Goal: Task Accomplishment & Management: Manage account settings

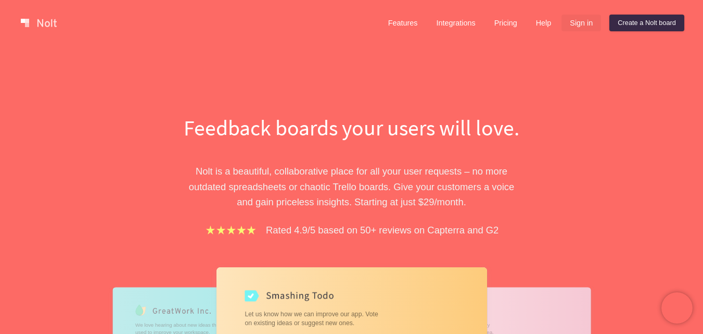
click at [578, 23] on link "Sign in" at bounding box center [582, 23] width 40 height 17
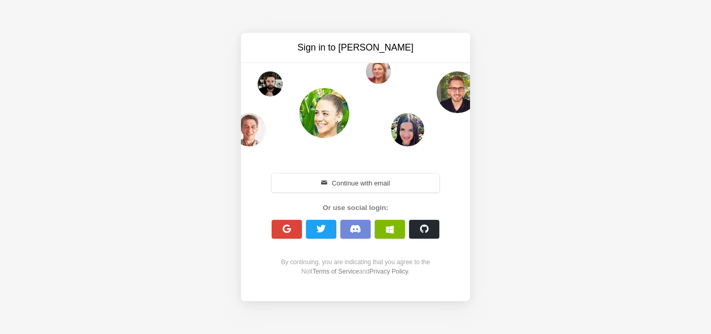
click at [578, 23] on div "Sign in to Nolt Continue with email Or use social login: By continuing, you are…" at bounding box center [355, 167] width 711 height 334
click at [390, 177] on button "Continue with email" at bounding box center [356, 182] width 168 height 19
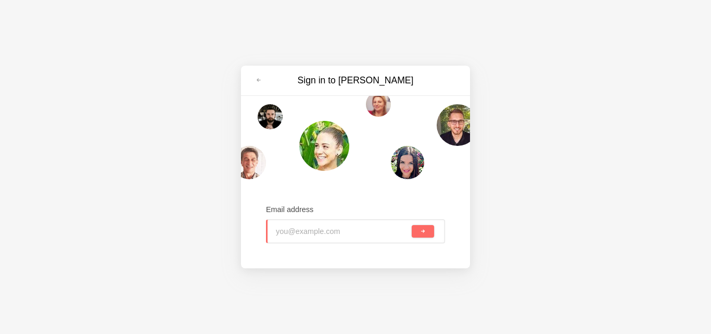
click at [327, 233] on input "email" at bounding box center [343, 231] width 134 height 23
type input "[EMAIL_ADDRESS][DOMAIN_NAME]"
click at [418, 233] on button "submit" at bounding box center [423, 231] width 22 height 12
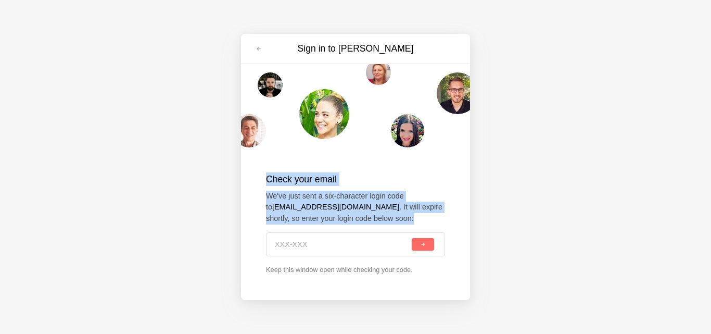
drag, startPoint x: 383, startPoint y: 219, endPoint x: 263, endPoint y: 176, distance: 127.3
click at [263, 176] on div "Check your email We've just sent a six-character login code to ragow49+victim@g…" at bounding box center [355, 224] width 229 height 144
click at [425, 212] on p "We've just sent a six-character login code to ragow49+victim@gmail.com . It wil…" at bounding box center [355, 208] width 179 height 34
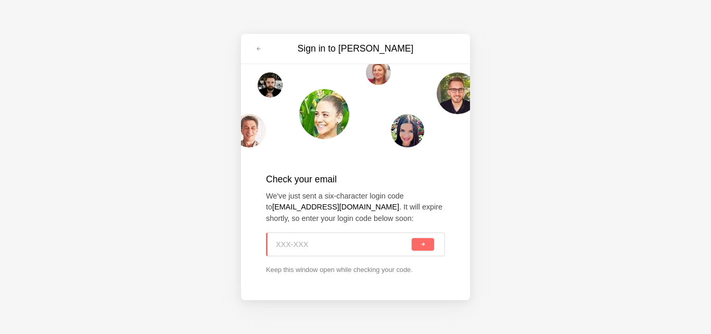
click at [335, 242] on input at bounding box center [343, 244] width 134 height 23
paste input "724-6ZZ"
type input "724-6ZZ"
click at [414, 244] on button "submit" at bounding box center [423, 244] width 22 height 12
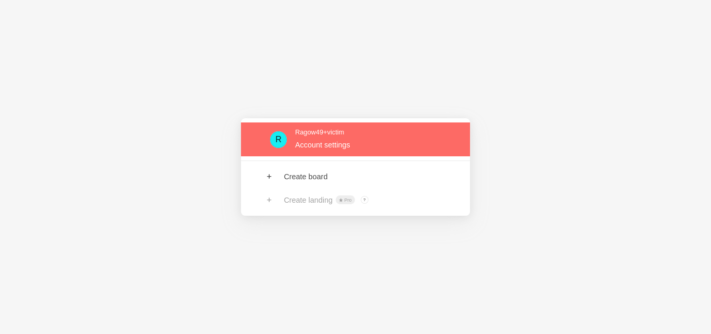
click at [344, 138] on link at bounding box center [355, 139] width 229 height 34
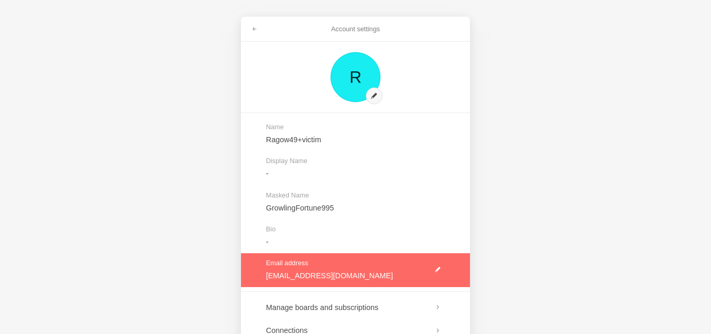
drag, startPoint x: 362, startPoint y: 278, endPoint x: 278, endPoint y: 273, distance: 84.5
click at [278, 273] on link at bounding box center [355, 270] width 229 height 34
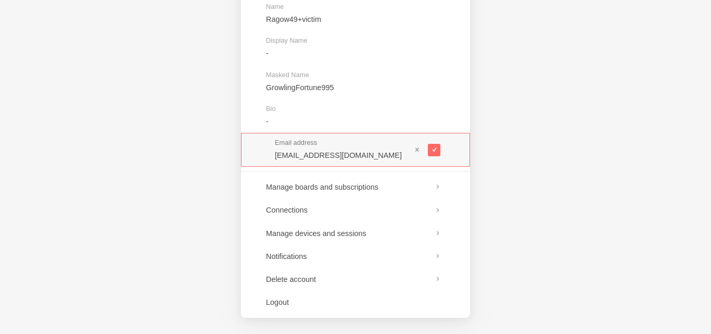
scroll to position [121, 0]
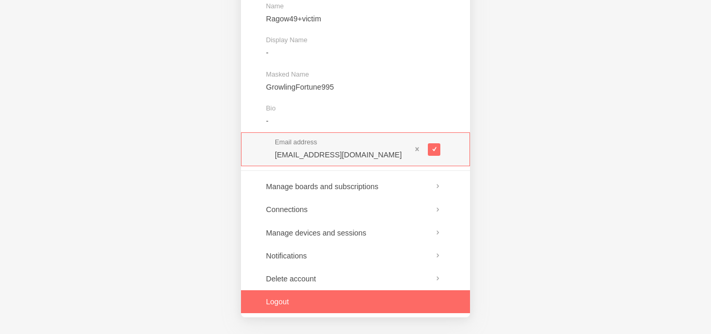
click at [284, 306] on link at bounding box center [355, 301] width 229 height 23
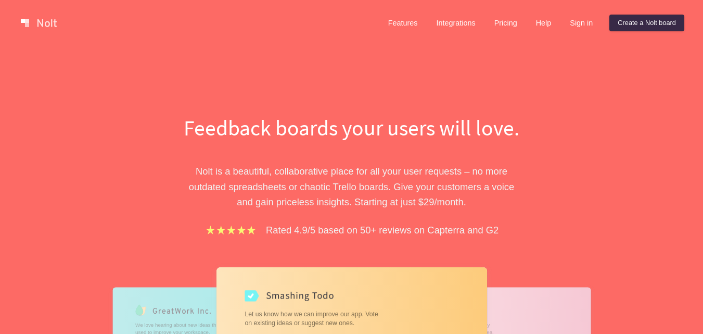
click at [562, 18] on link "Sign in" at bounding box center [582, 23] width 40 height 17
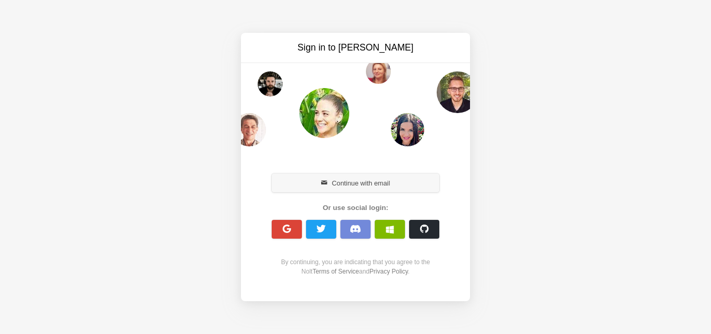
click at [321, 183] on span "button" at bounding box center [324, 183] width 7 height 7
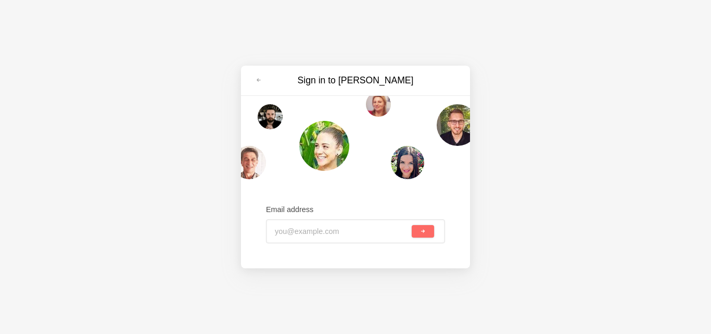
click at [313, 244] on div "Email address" at bounding box center [355, 224] width 179 height 69
click at [320, 233] on input "email" at bounding box center [342, 231] width 135 height 23
type input "[EMAIL_ADDRESS][DOMAIN_NAME]"
click at [425, 224] on div "[EMAIL_ADDRESS][DOMAIN_NAME]" at bounding box center [355, 231] width 179 height 24
click at [418, 233] on button "submit" at bounding box center [423, 231] width 22 height 12
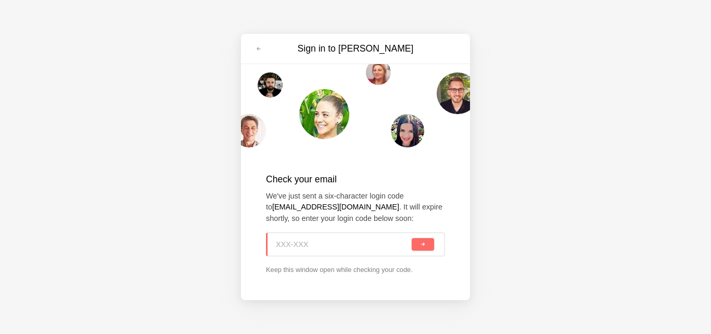
click at [360, 244] on input at bounding box center [343, 244] width 134 height 23
paste input "0RL-3YY"
type input "0RL-3YY"
click at [417, 250] on button "submit" at bounding box center [423, 244] width 22 height 12
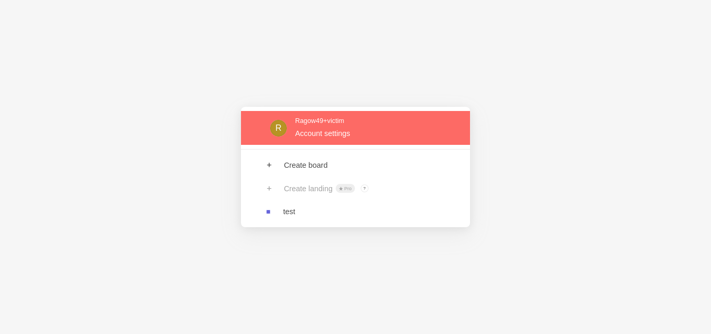
click at [317, 134] on link at bounding box center [355, 128] width 229 height 34
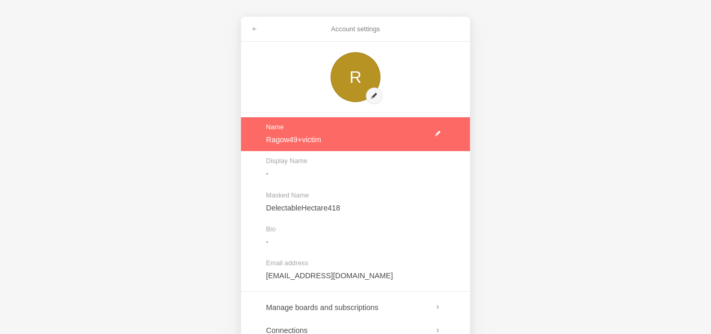
click at [437, 133] on link at bounding box center [355, 134] width 229 height 34
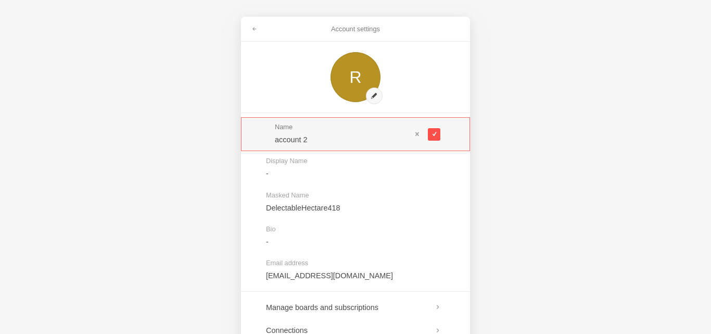
type input "account 2"
click at [435, 135] on span at bounding box center [434, 134] width 6 height 6
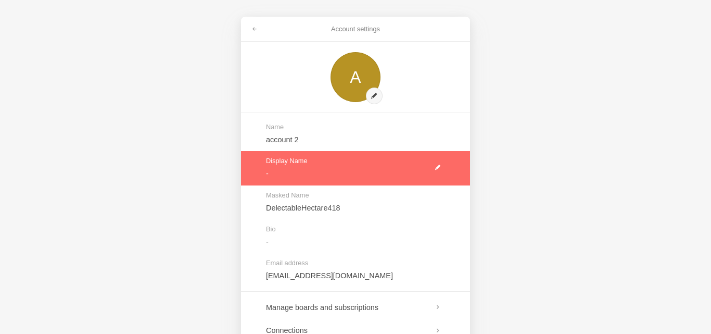
click at [436, 168] on link at bounding box center [355, 168] width 229 height 34
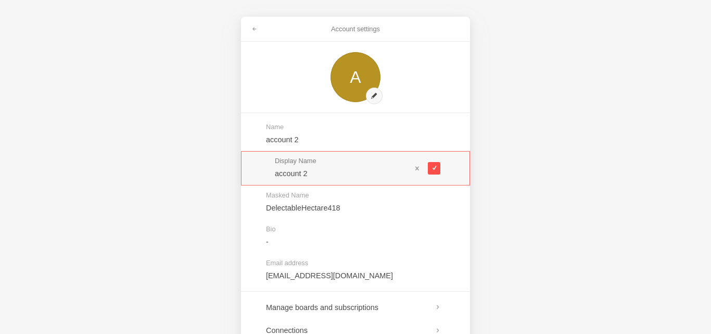
type input "account 2"
click at [438, 173] on button at bounding box center [434, 168] width 12 height 12
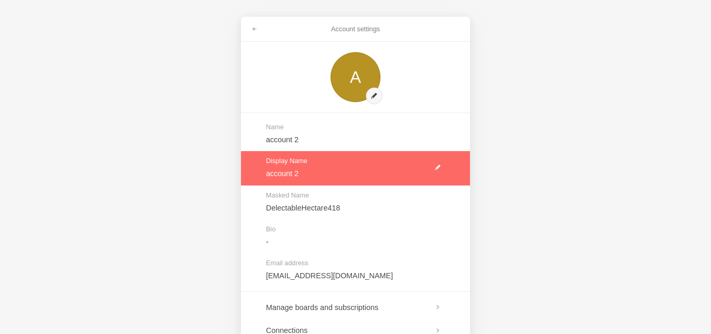
click at [386, 175] on link at bounding box center [355, 168] width 229 height 34
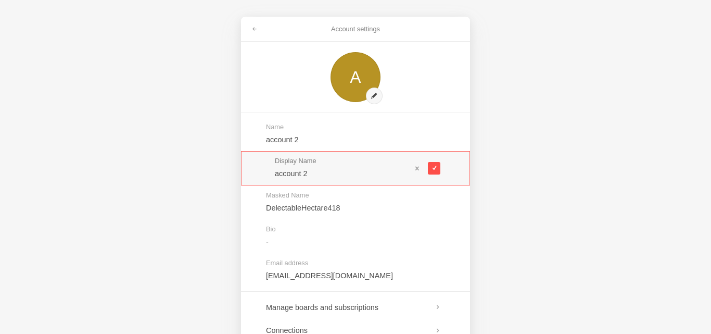
click at [439, 163] on button at bounding box center [434, 168] width 12 height 12
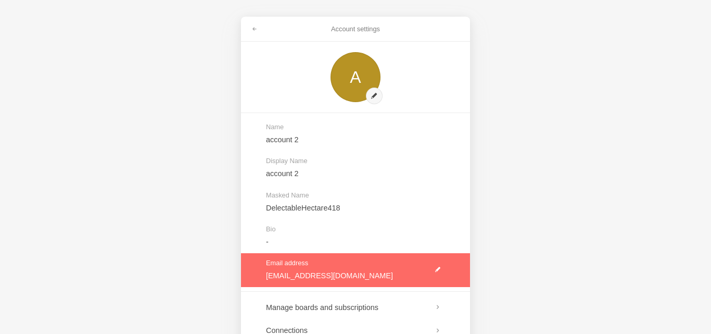
click at [437, 270] on link at bounding box center [355, 270] width 229 height 34
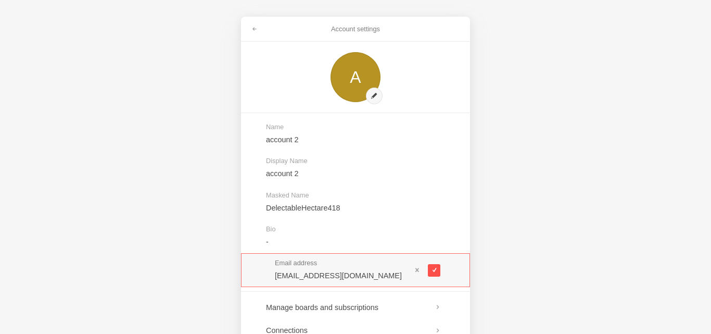
type input "[EMAIL_ADDRESS][DOMAIN_NAME]"
click at [433, 270] on span at bounding box center [434, 270] width 6 height 6
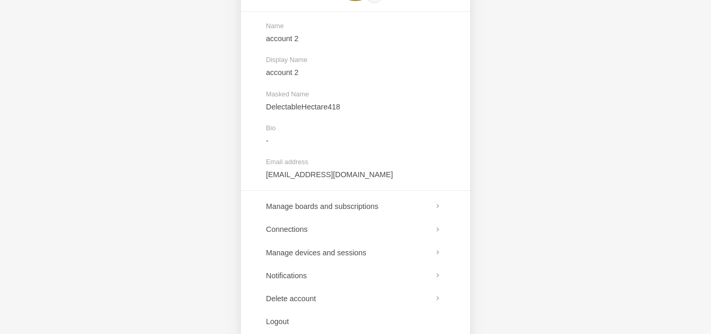
scroll to position [121, 0]
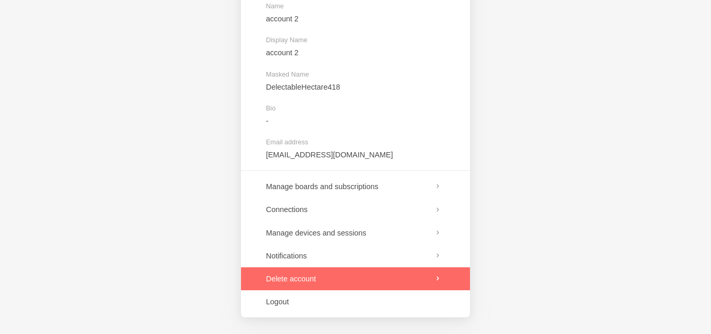
click at [329, 276] on link at bounding box center [355, 278] width 229 height 23
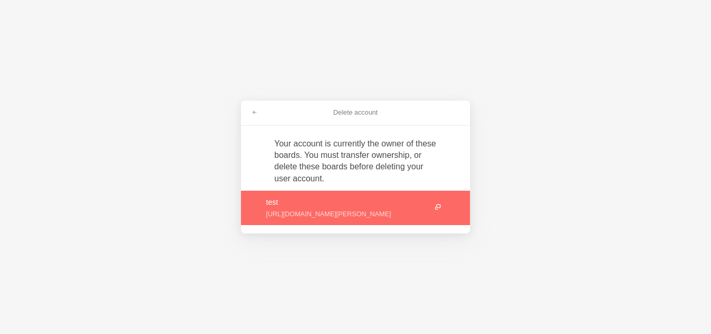
click at [421, 199] on link at bounding box center [355, 208] width 229 height 34
click at [355, 197] on link at bounding box center [355, 208] width 229 height 34
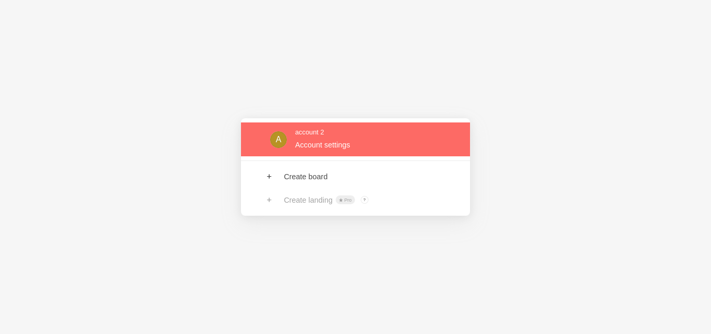
click at [336, 153] on link at bounding box center [355, 139] width 229 height 34
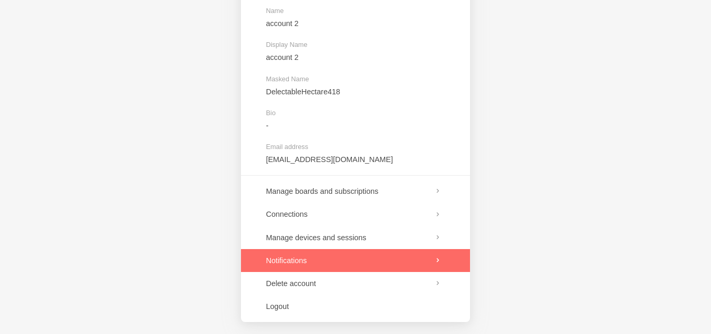
scroll to position [121, 0]
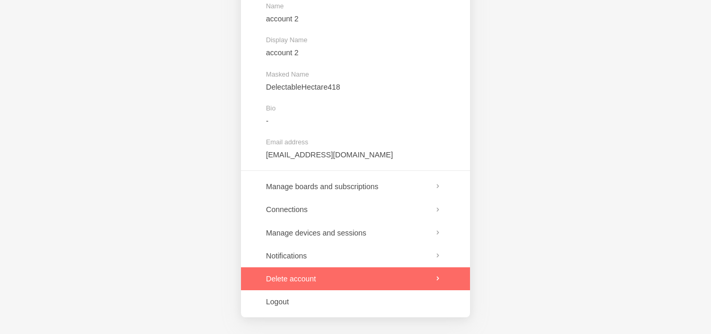
click at [357, 279] on link at bounding box center [355, 278] width 229 height 23
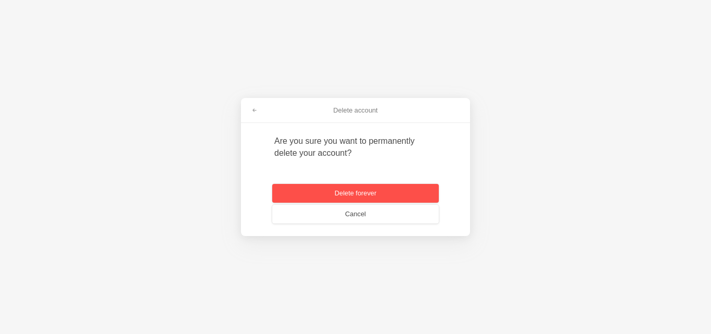
click at [336, 186] on button "Delete forever" at bounding box center [355, 193] width 167 height 19
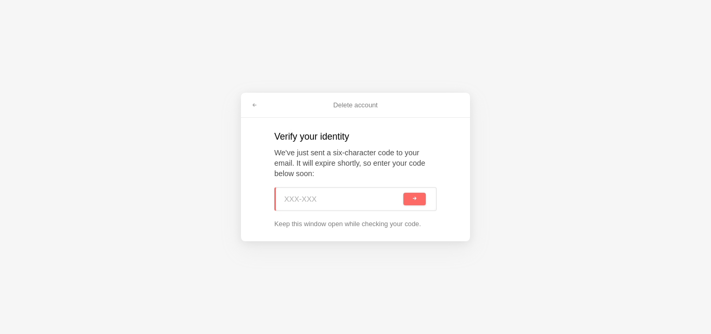
click at [320, 195] on input at bounding box center [342, 198] width 117 height 23
drag, startPoint x: 331, startPoint y: 197, endPoint x: 322, endPoint y: 203, distance: 10.8
click at [310, 201] on input "KGG-FFW" at bounding box center [342, 198] width 117 height 23
click at [323, 203] on input "KGG-FFW" at bounding box center [342, 198] width 117 height 23
type input "KGG-FFW"
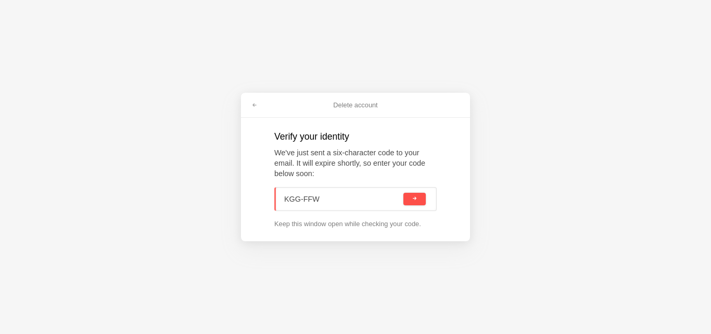
click at [415, 203] on button "submit" at bounding box center [414, 199] width 22 height 12
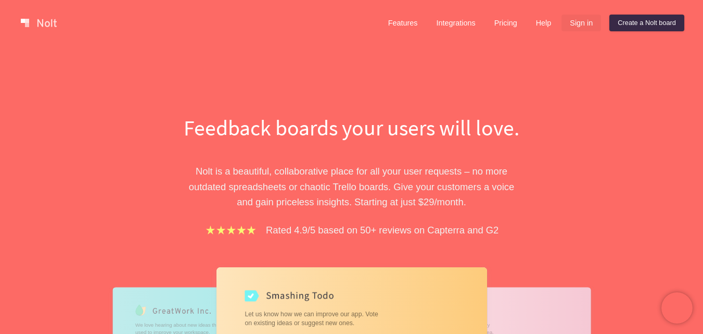
click at [582, 24] on link "Sign in" at bounding box center [582, 23] width 40 height 17
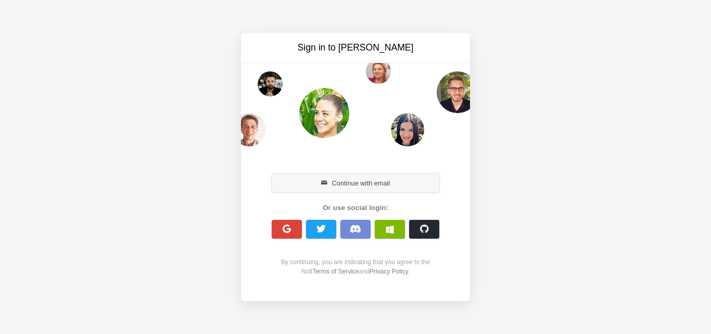
click at [383, 175] on button "Continue with email" at bounding box center [356, 182] width 168 height 19
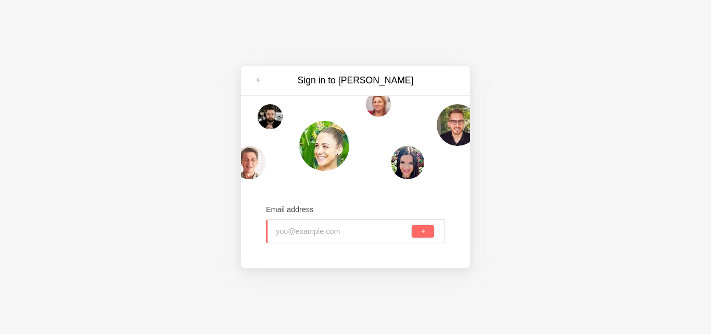
click at [310, 231] on input "email" at bounding box center [343, 231] width 134 height 23
click at [352, 239] on input "email" at bounding box center [343, 231] width 134 height 23
paste input "[EMAIL_ADDRESS][DOMAIN_NAME]"
type input "[EMAIL_ADDRESS][DOMAIN_NAME]"
click at [292, 232] on input "[EMAIL_ADDRESS][DOMAIN_NAME]" at bounding box center [343, 231] width 134 height 23
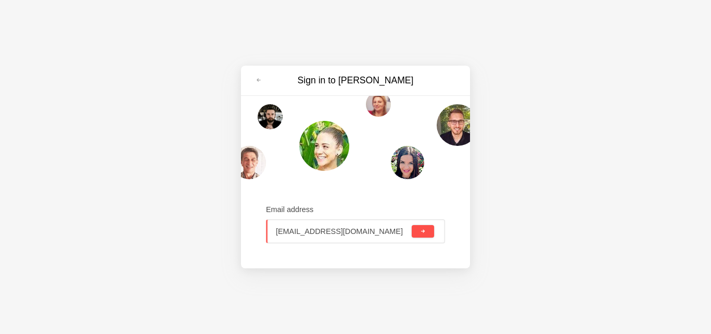
click at [420, 229] on button "submit" at bounding box center [423, 231] width 22 height 12
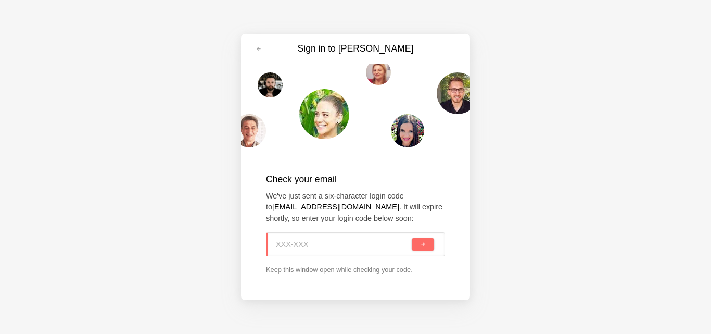
click at [342, 255] on input at bounding box center [343, 244] width 134 height 23
paste input "EZF-DDA"
type input "EZF-DDA"
click at [419, 242] on button "submit" at bounding box center [423, 244] width 22 height 12
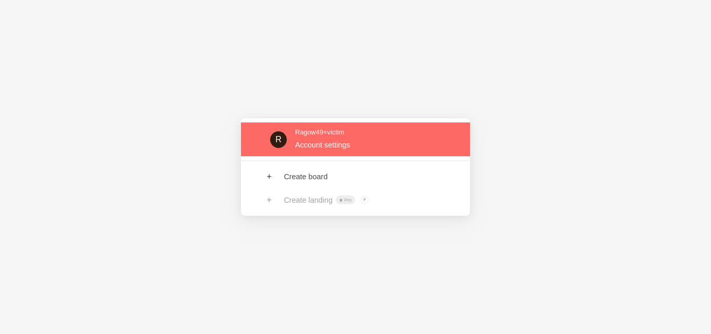
click at [334, 133] on link at bounding box center [355, 139] width 229 height 34
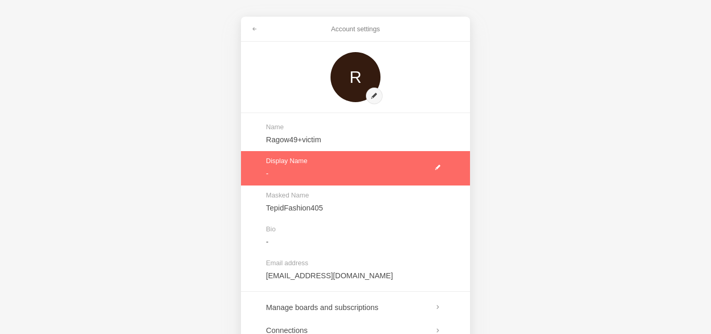
click at [438, 165] on link at bounding box center [355, 168] width 229 height 34
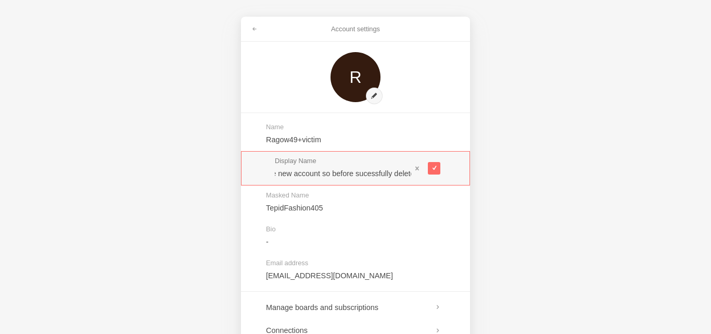
scroll to position [0, 16]
type input "see new account so before sucessfully deleted"
